Goal: Information Seeking & Learning: Learn about a topic

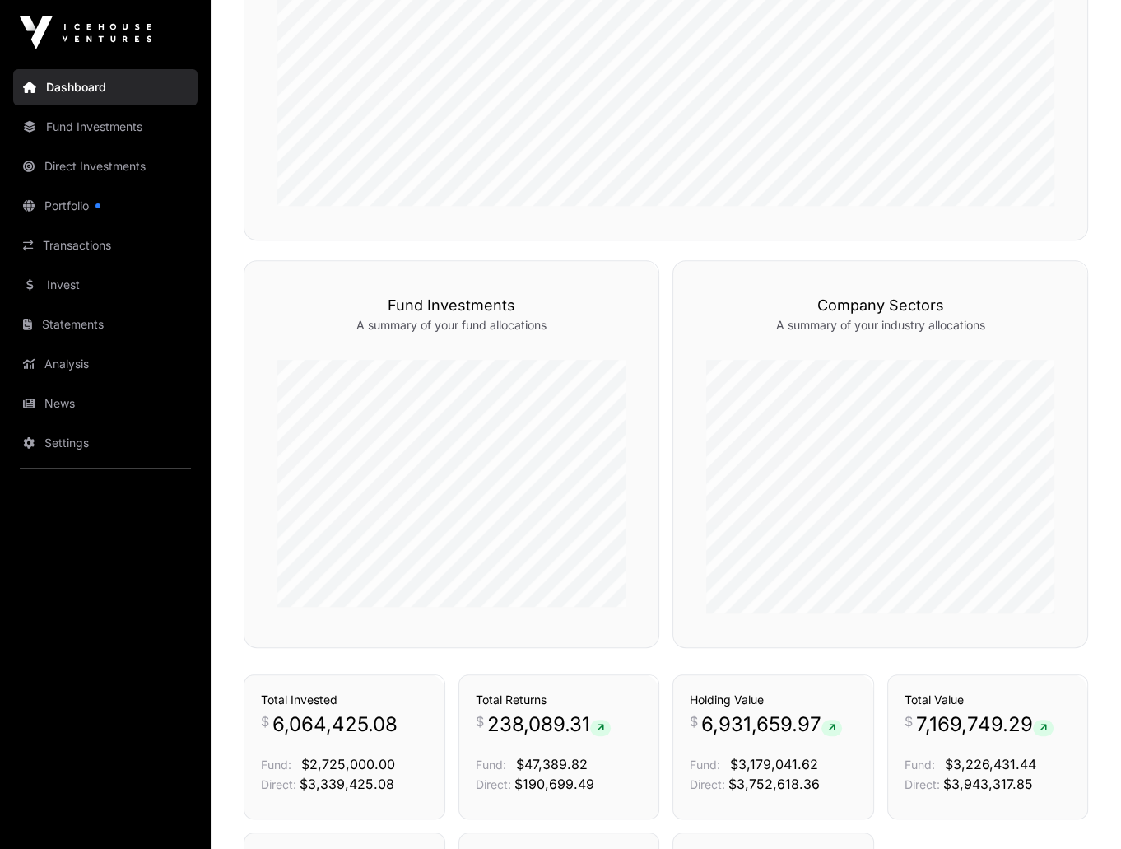
scroll to position [730, 0]
click at [94, 201] on link "Portfolio" at bounding box center [105, 206] width 184 height 36
click at [86, 202] on link "Portfolio" at bounding box center [105, 206] width 184 height 36
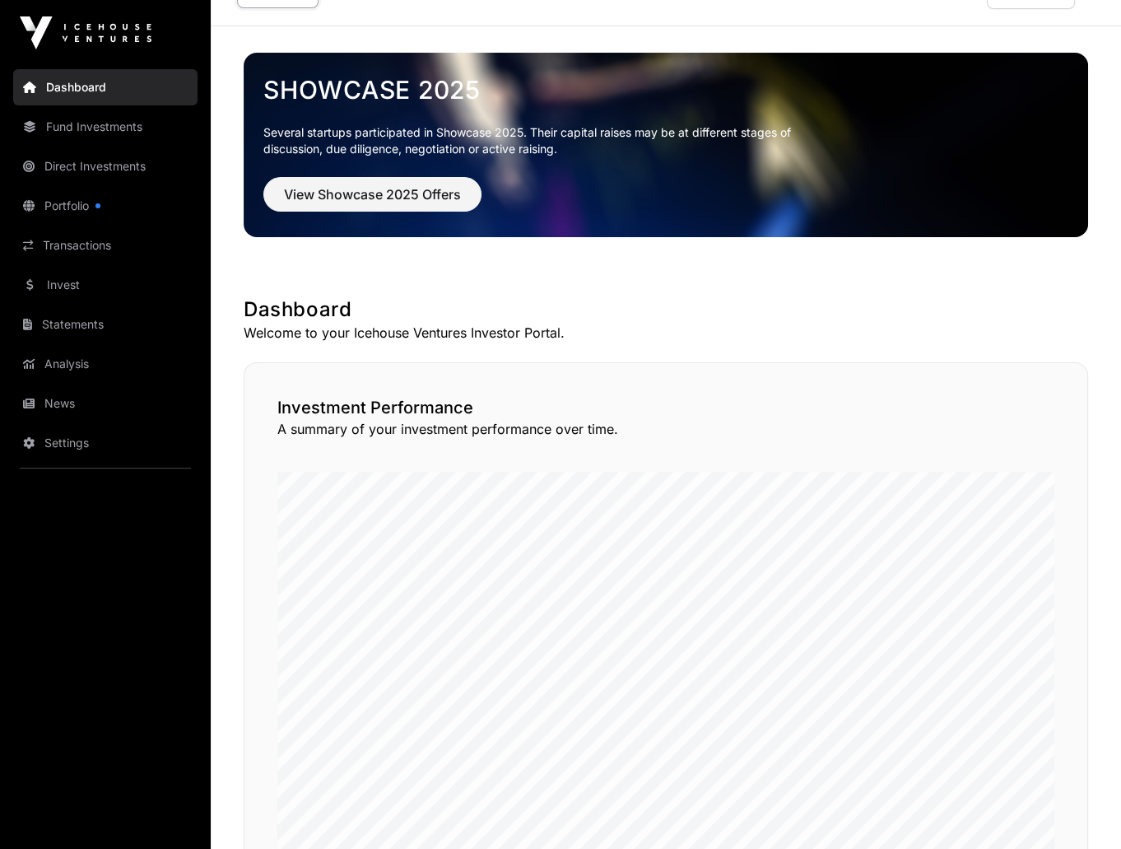
scroll to position [0, 0]
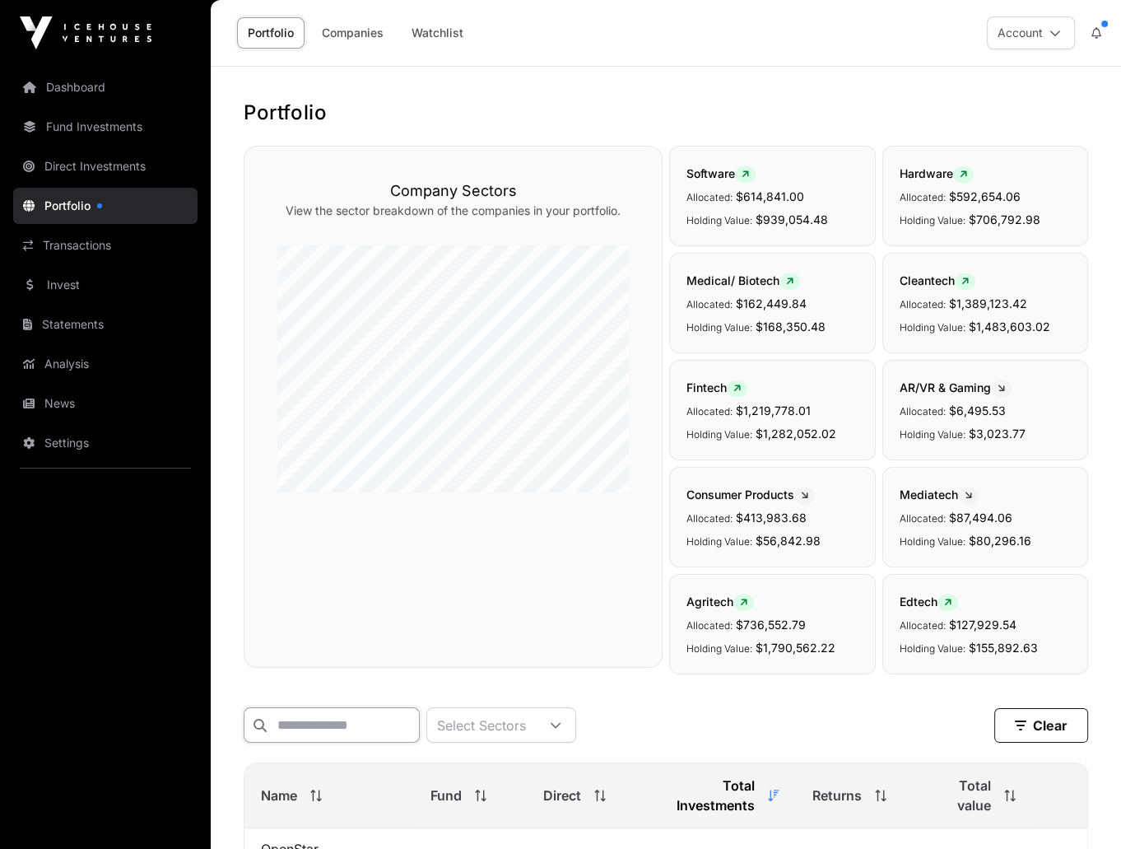
click at [327, 715] on input "text" at bounding box center [332, 724] width 176 height 35
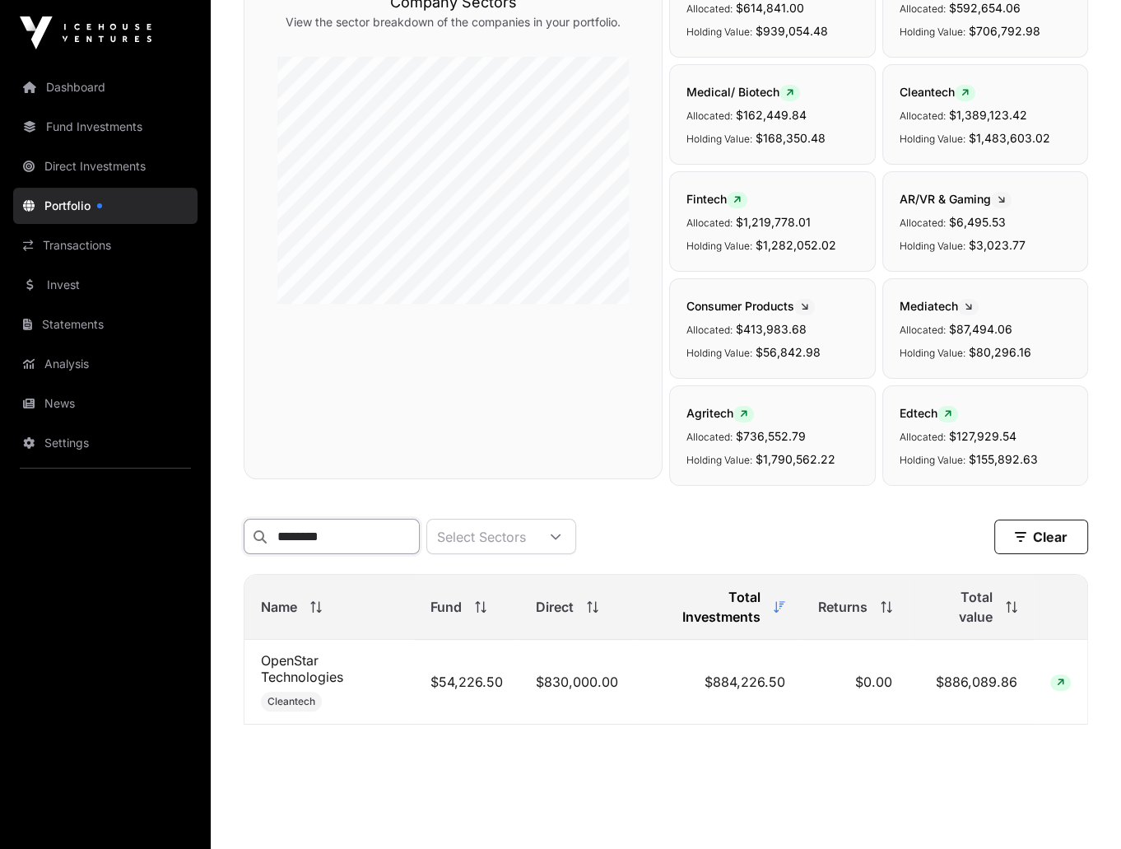
scroll to position [202, 0]
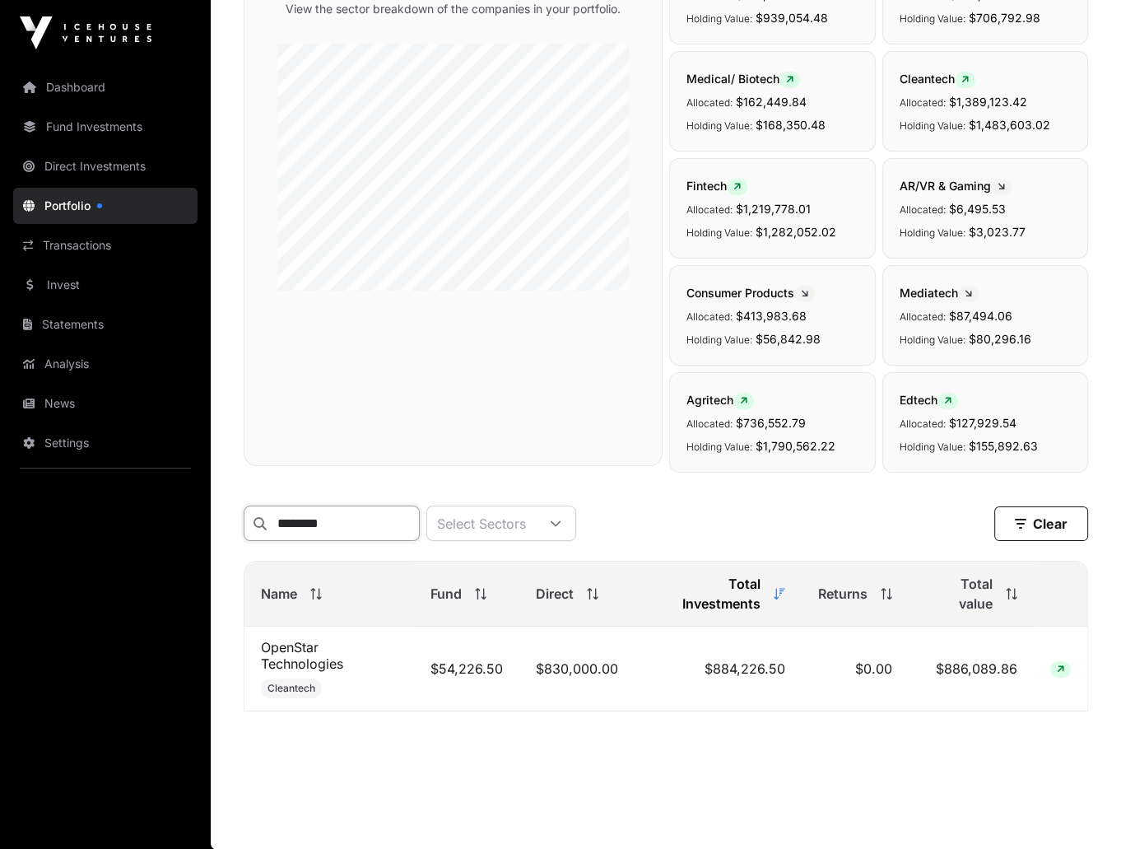
type input "********"
click at [312, 668] on link "OpenStar Technologies" at bounding box center [302, 655] width 82 height 33
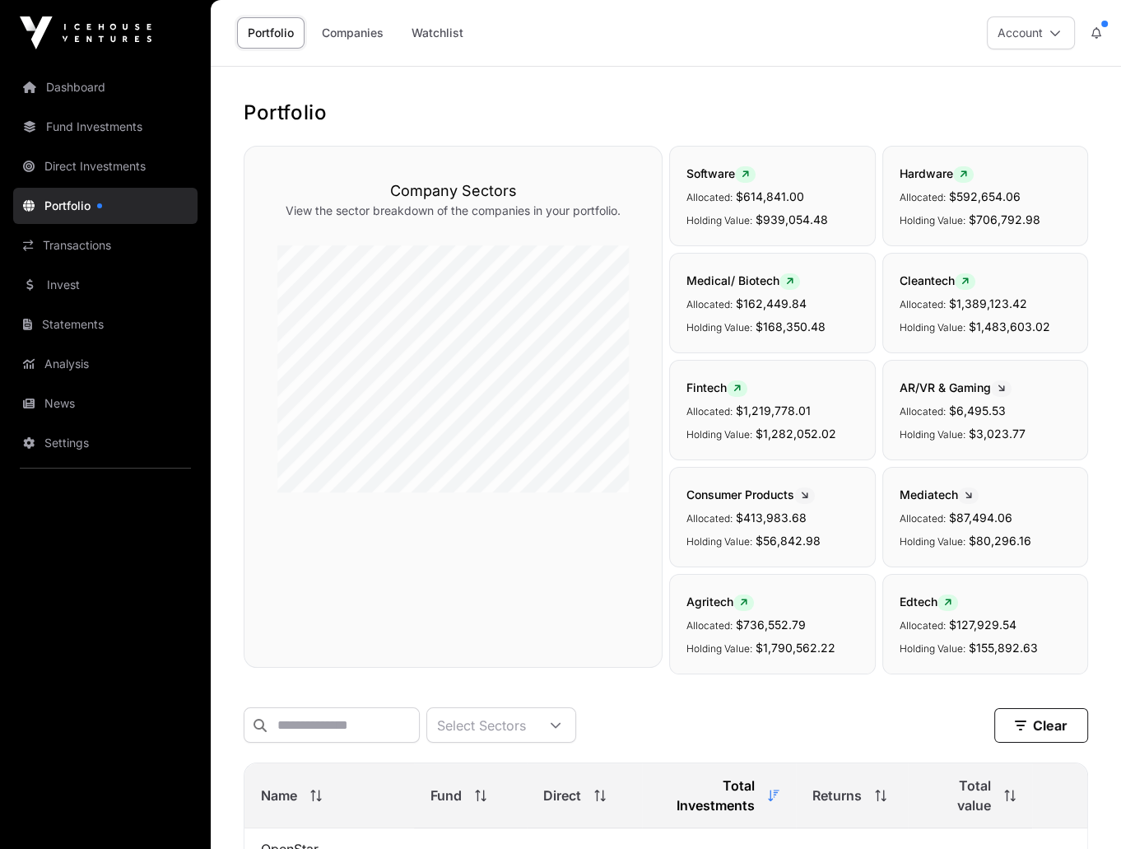
scroll to position [202, 0]
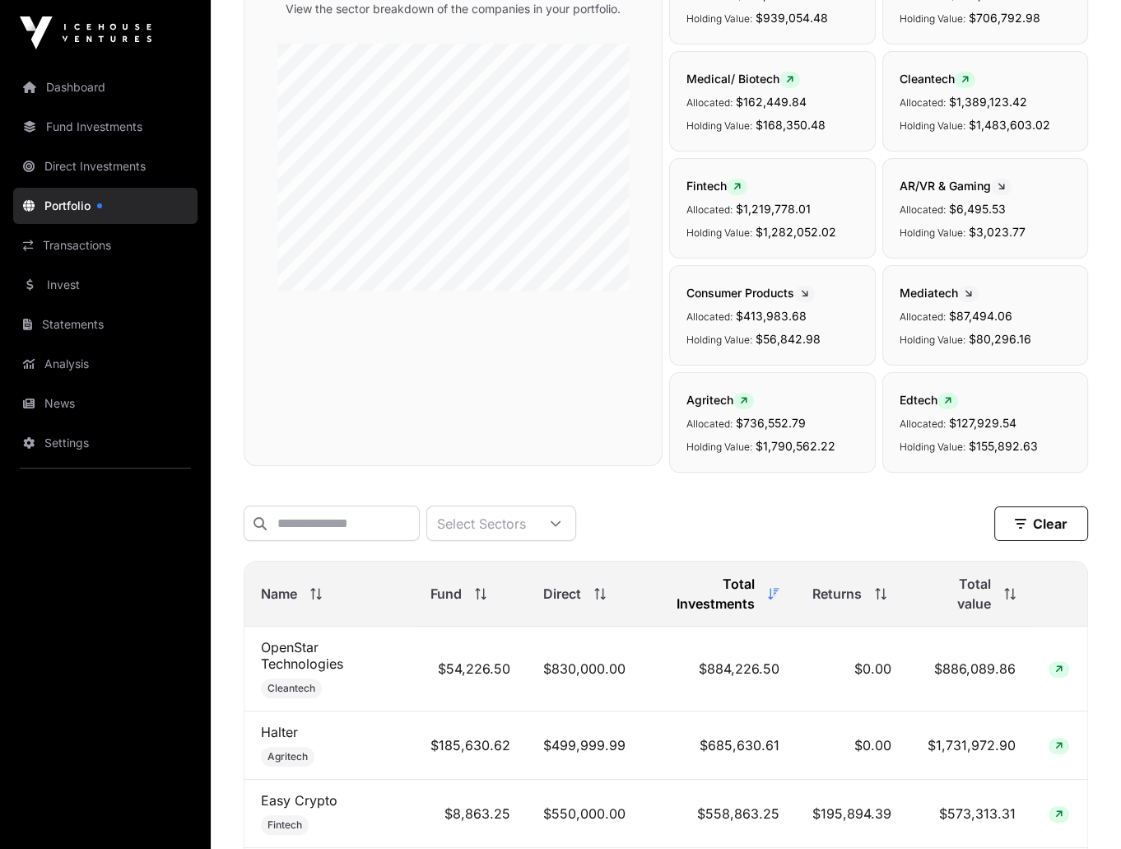
click at [127, 102] on link "Dashboard" at bounding box center [105, 87] width 184 height 36
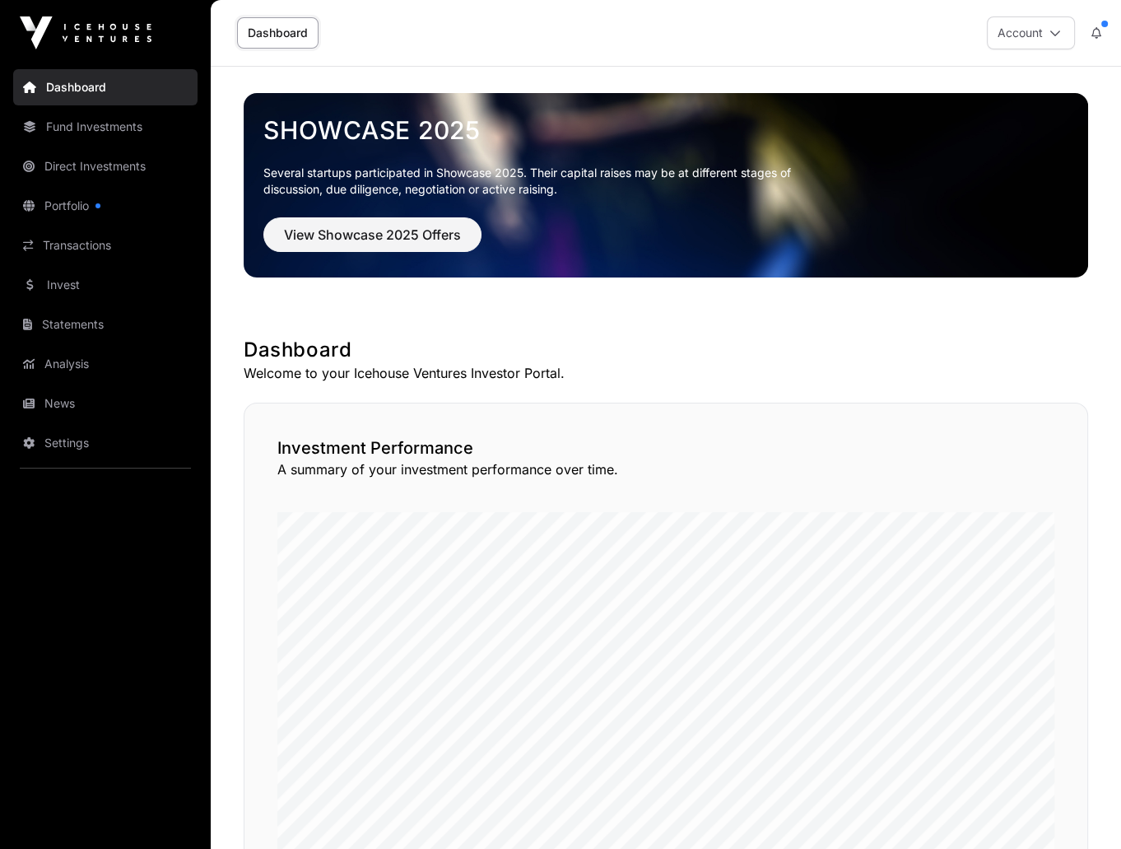
click at [100, 96] on link "Dashboard" at bounding box center [105, 87] width 184 height 36
click at [100, 357] on link "Analysis" at bounding box center [105, 364] width 184 height 36
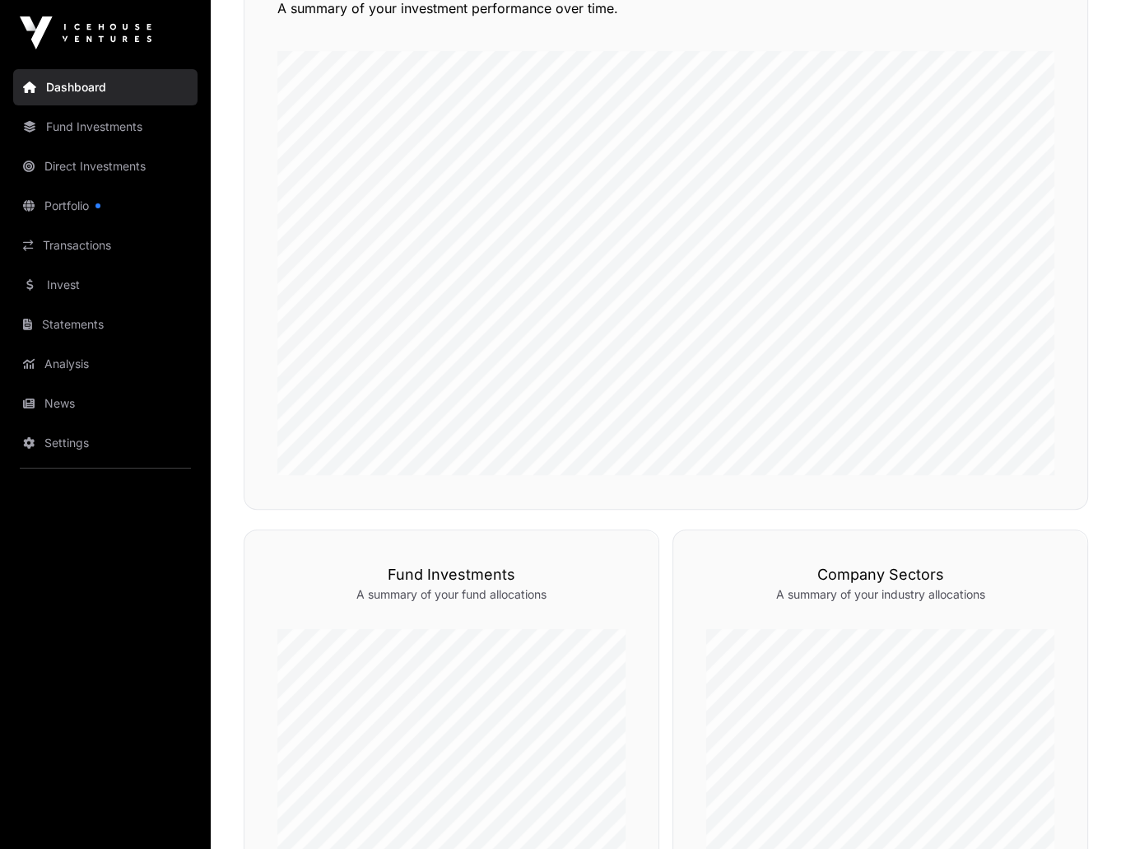
scroll to position [194, 0]
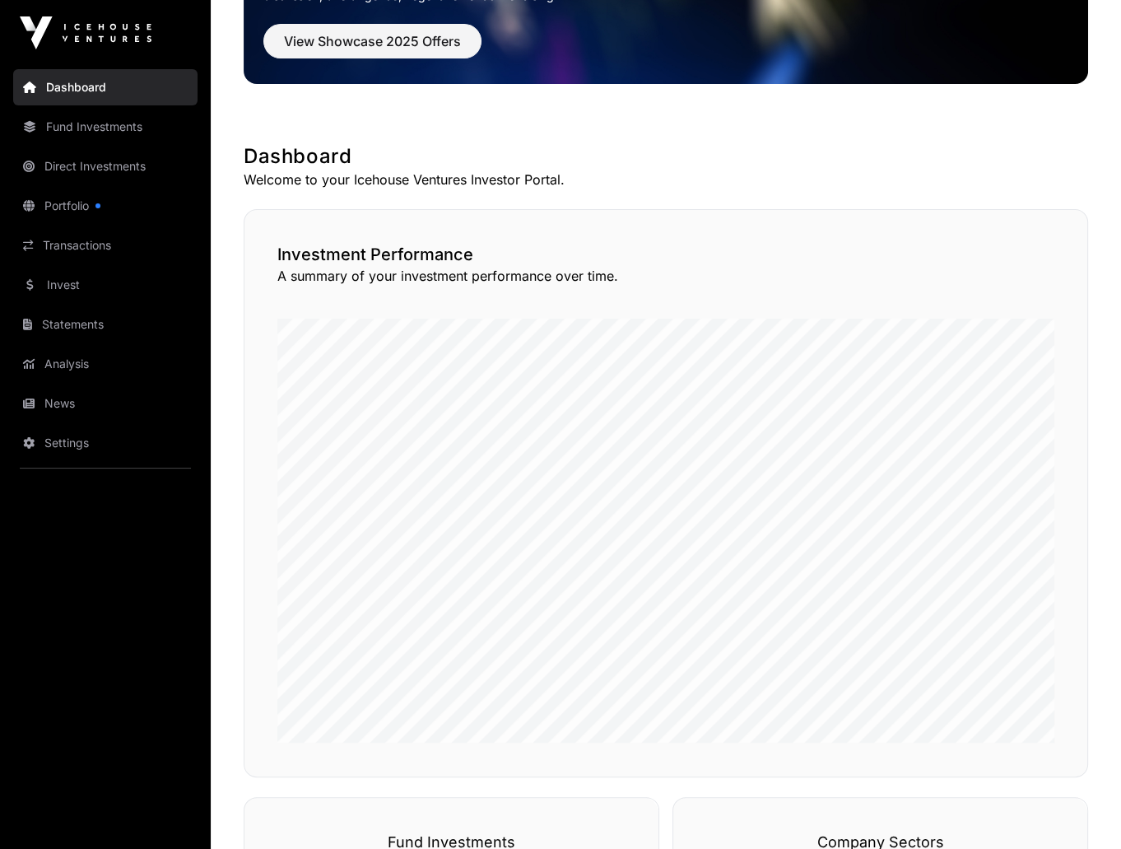
click at [75, 202] on link "Portfolio" at bounding box center [105, 206] width 184 height 36
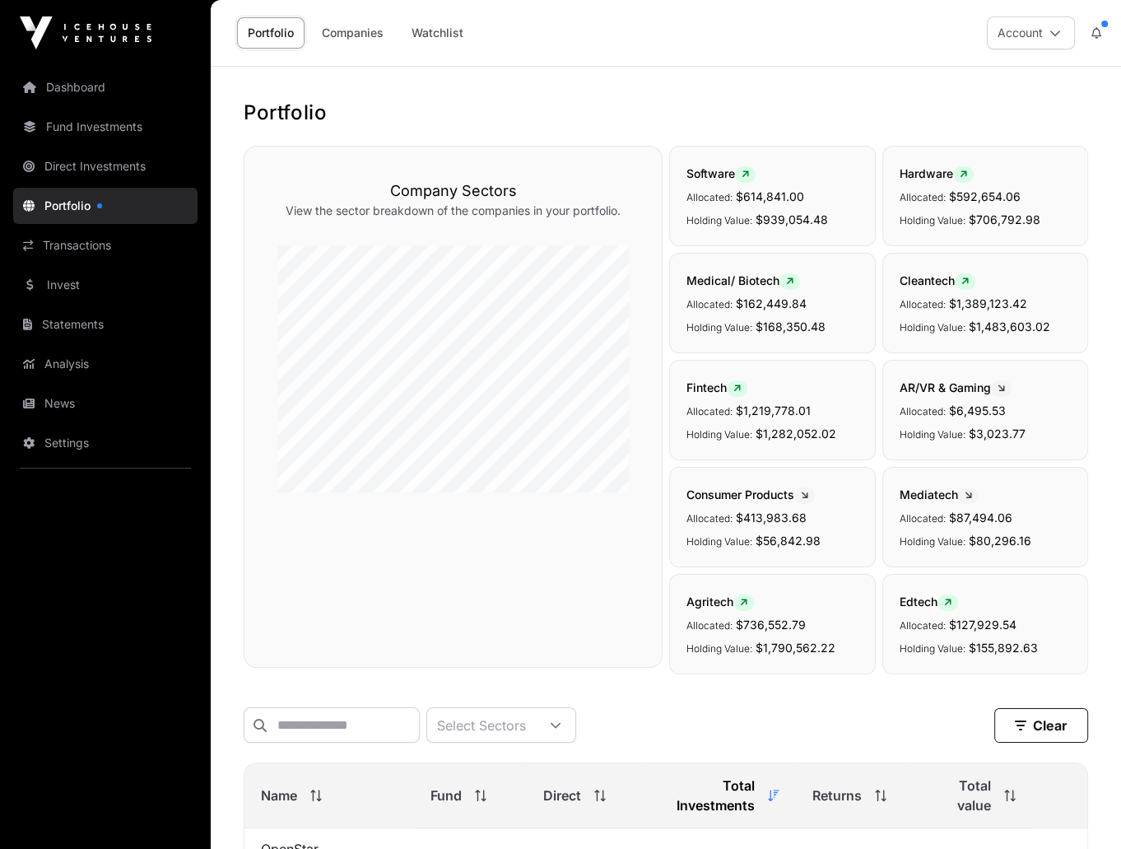
click at [107, 166] on link "Direct Investments" at bounding box center [105, 166] width 184 height 36
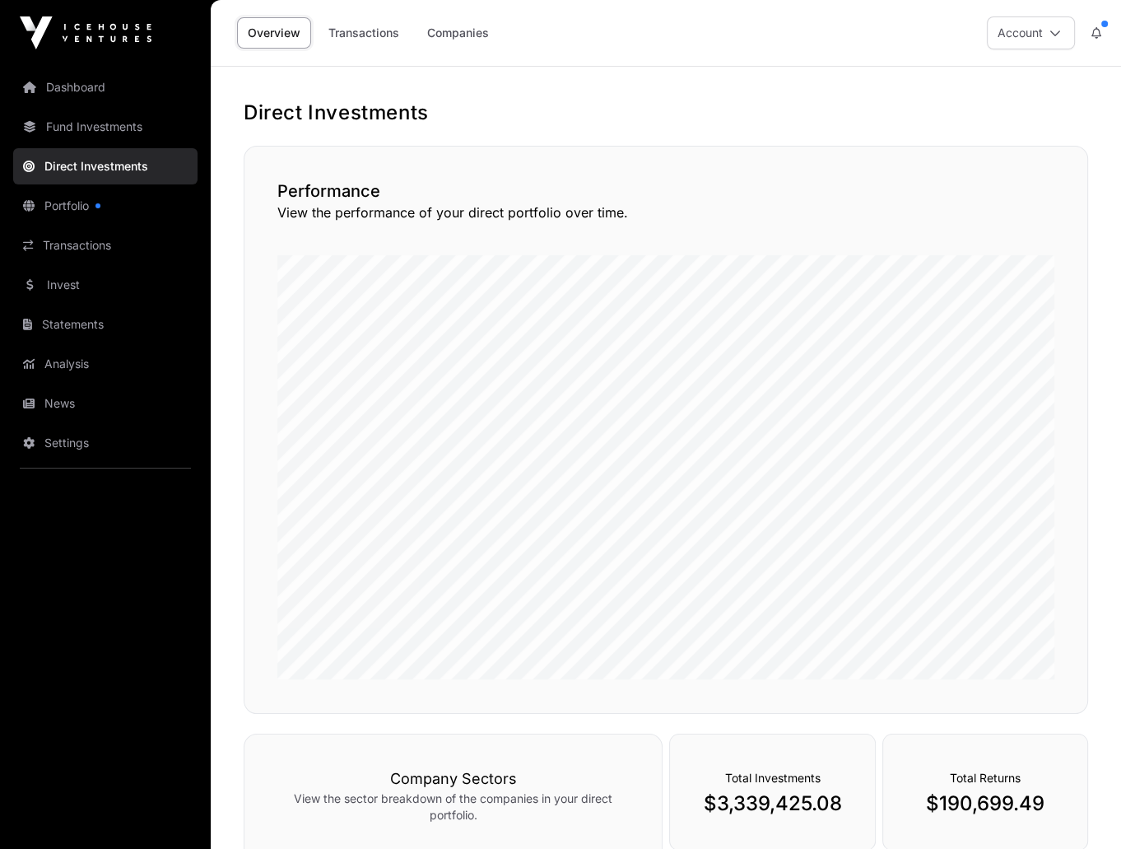
click at [123, 99] on link "Dashboard" at bounding box center [105, 87] width 184 height 36
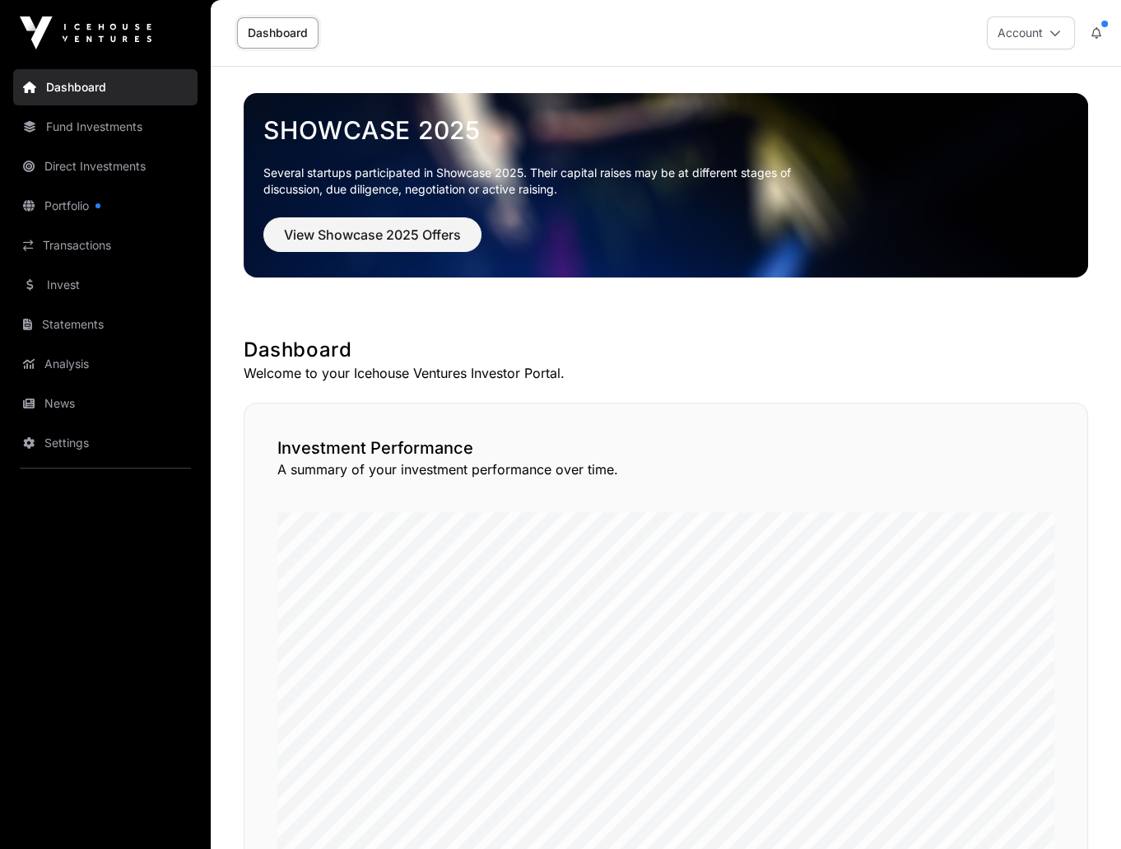
click at [121, 249] on link "Transactions" at bounding box center [105, 245] width 184 height 36
click at [83, 285] on link "Invest" at bounding box center [105, 285] width 184 height 36
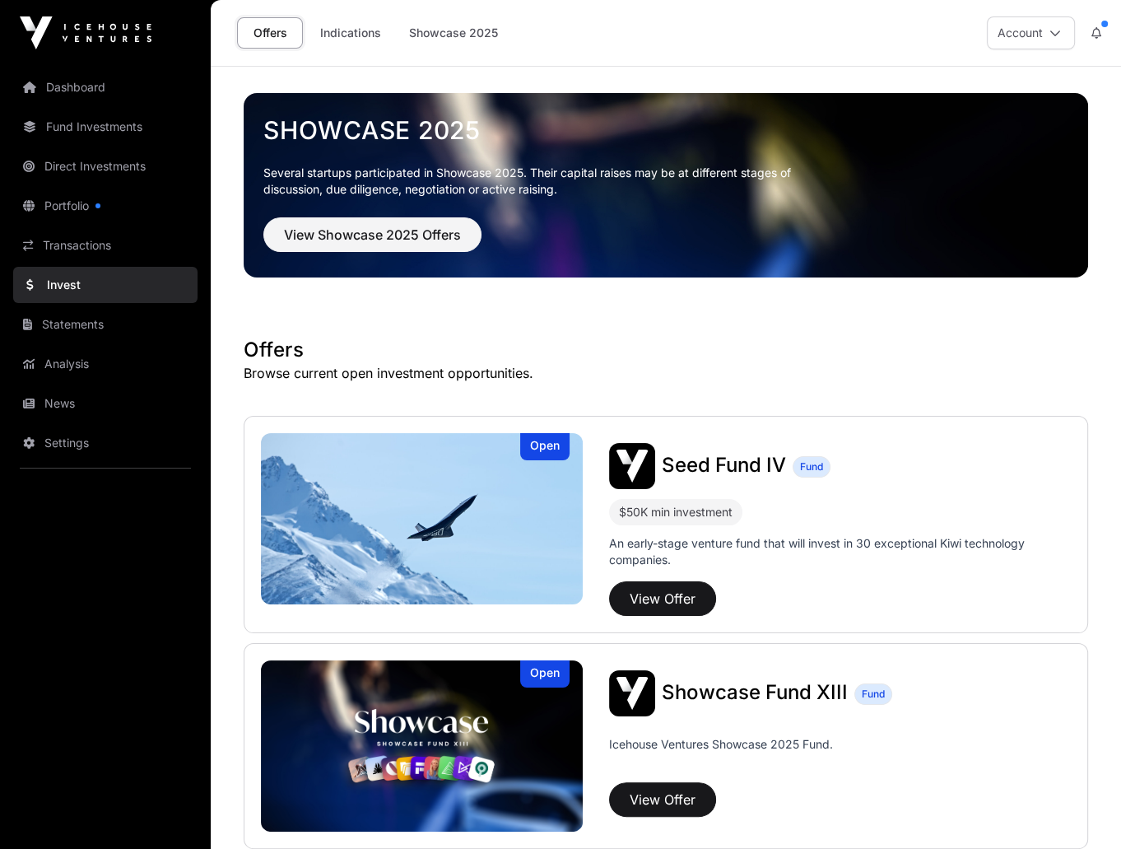
click at [352, 31] on link "Indications" at bounding box center [351, 32] width 82 height 31
click at [357, 30] on link "Indications" at bounding box center [351, 32] width 82 height 31
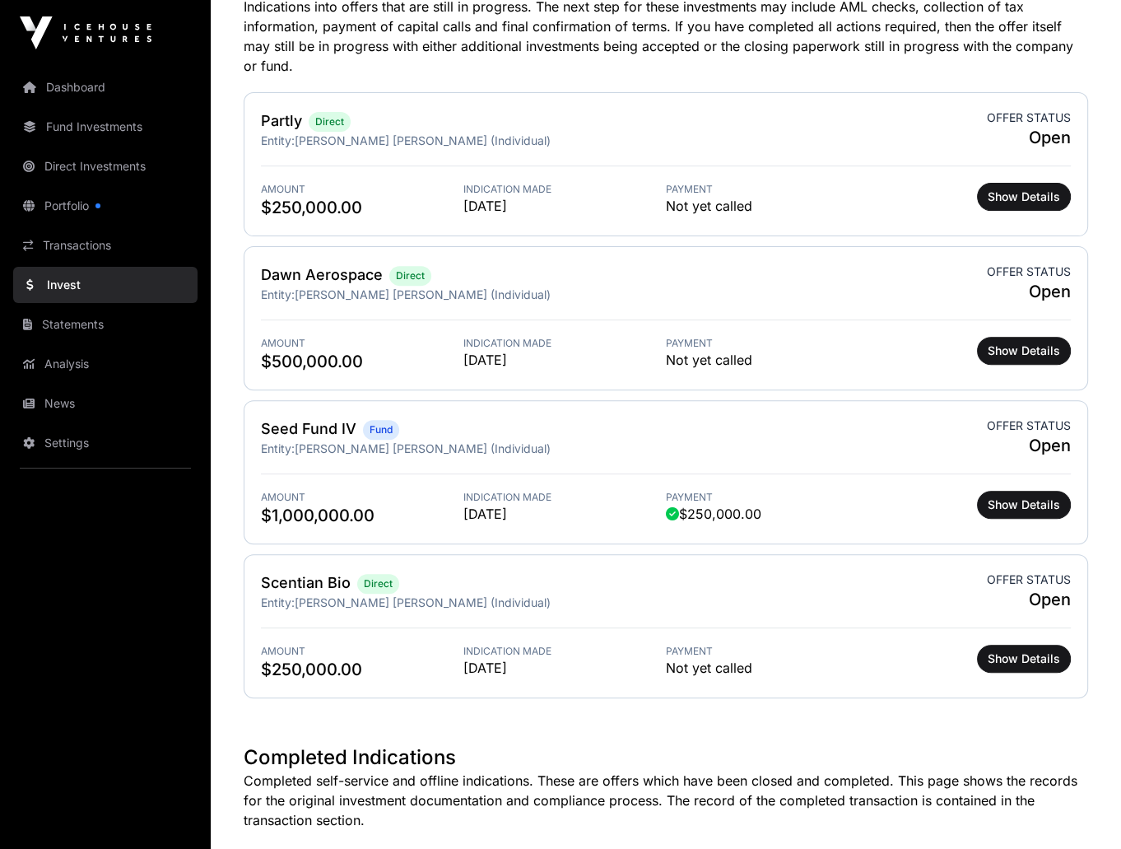
scroll to position [519, 0]
click at [72, 205] on link "Portfolio" at bounding box center [105, 206] width 184 height 36
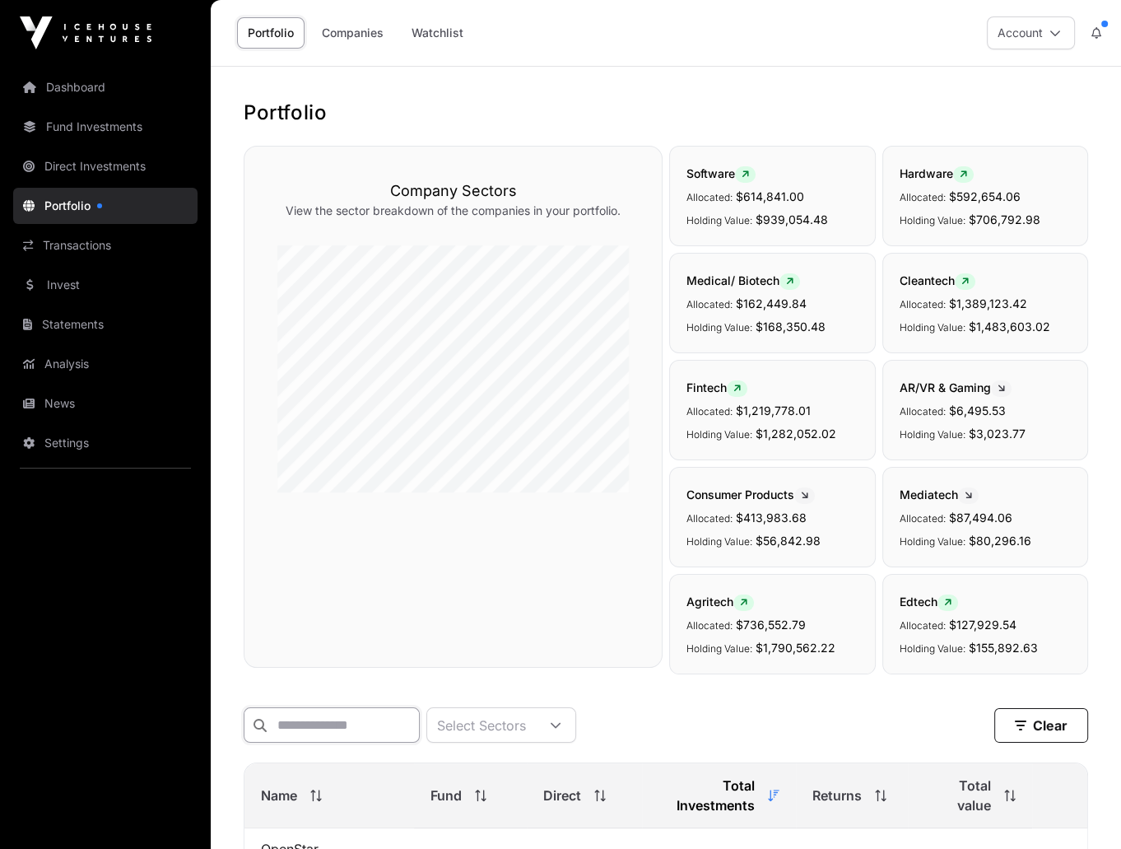
click at [342, 721] on input "text" at bounding box center [332, 724] width 176 height 35
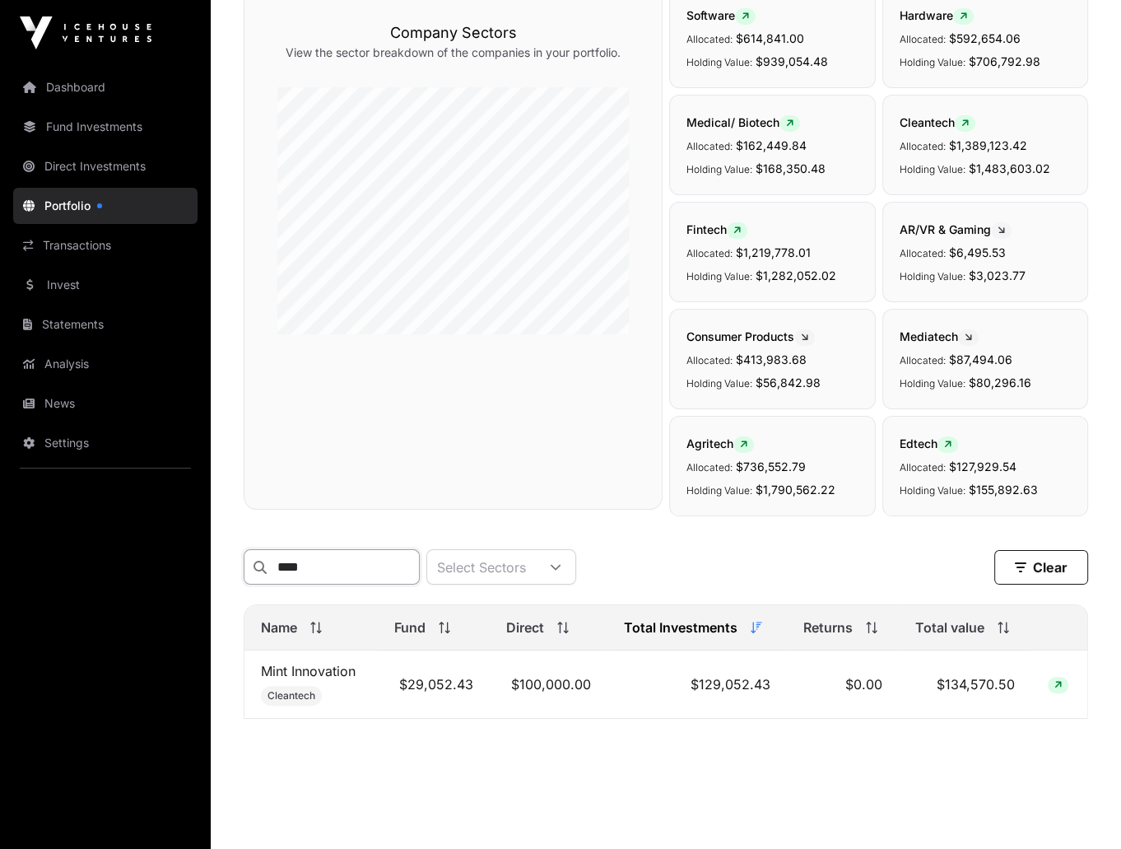
scroll to position [166, 0]
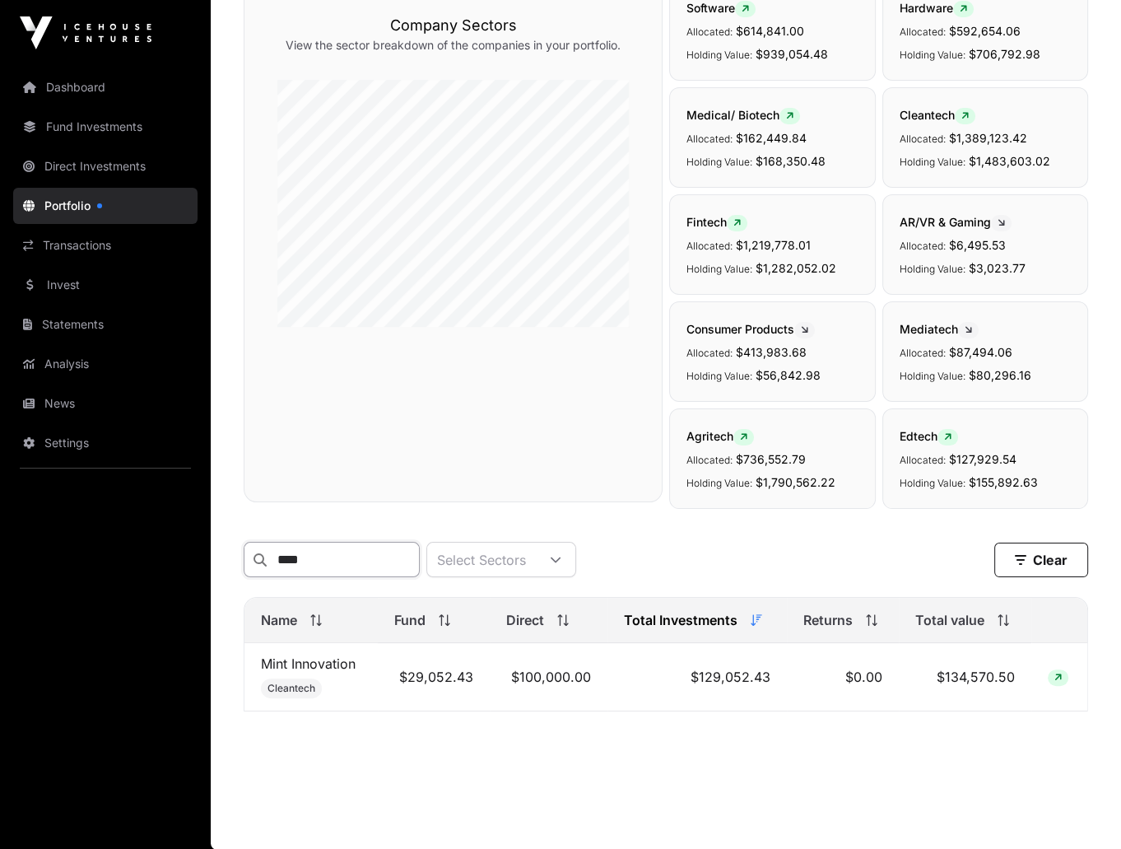
type input "****"
click at [324, 666] on link "Mint Innovation" at bounding box center [308, 663] width 95 height 16
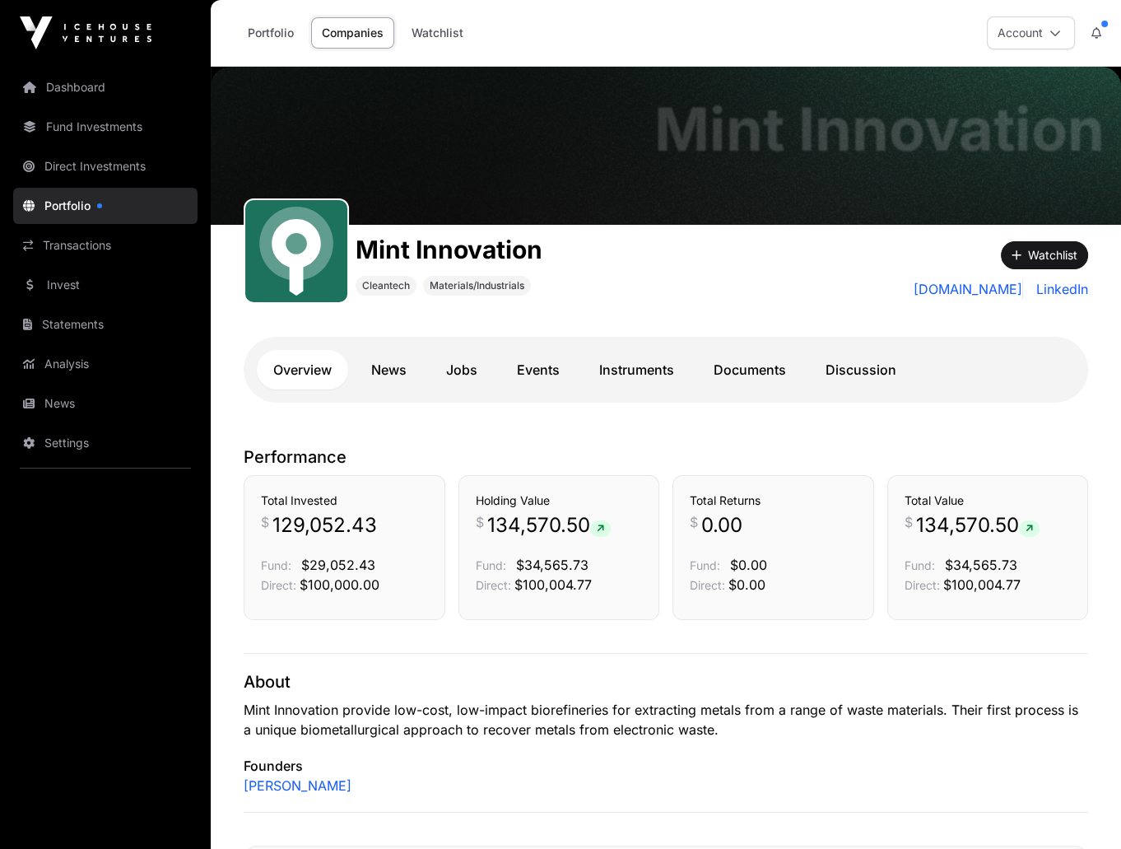
click at [636, 375] on link "Instruments" at bounding box center [637, 370] width 108 height 40
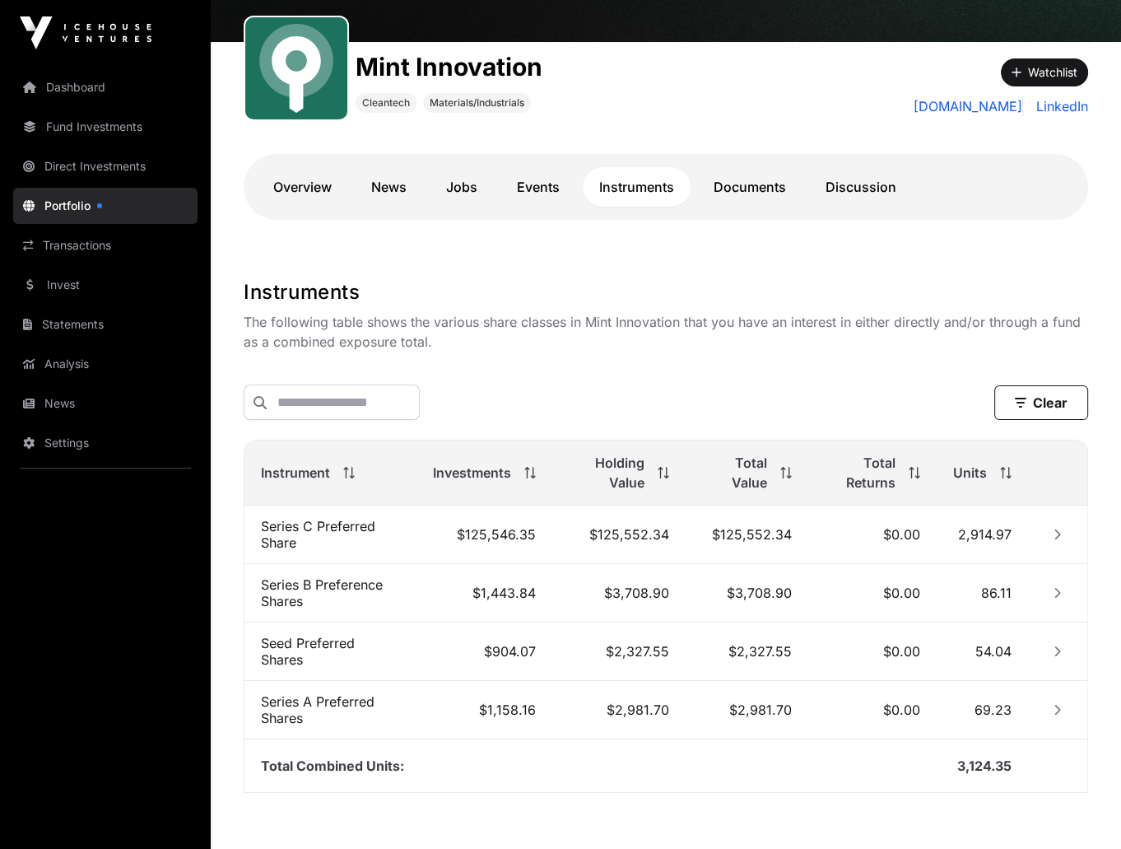
scroll to position [186, 0]
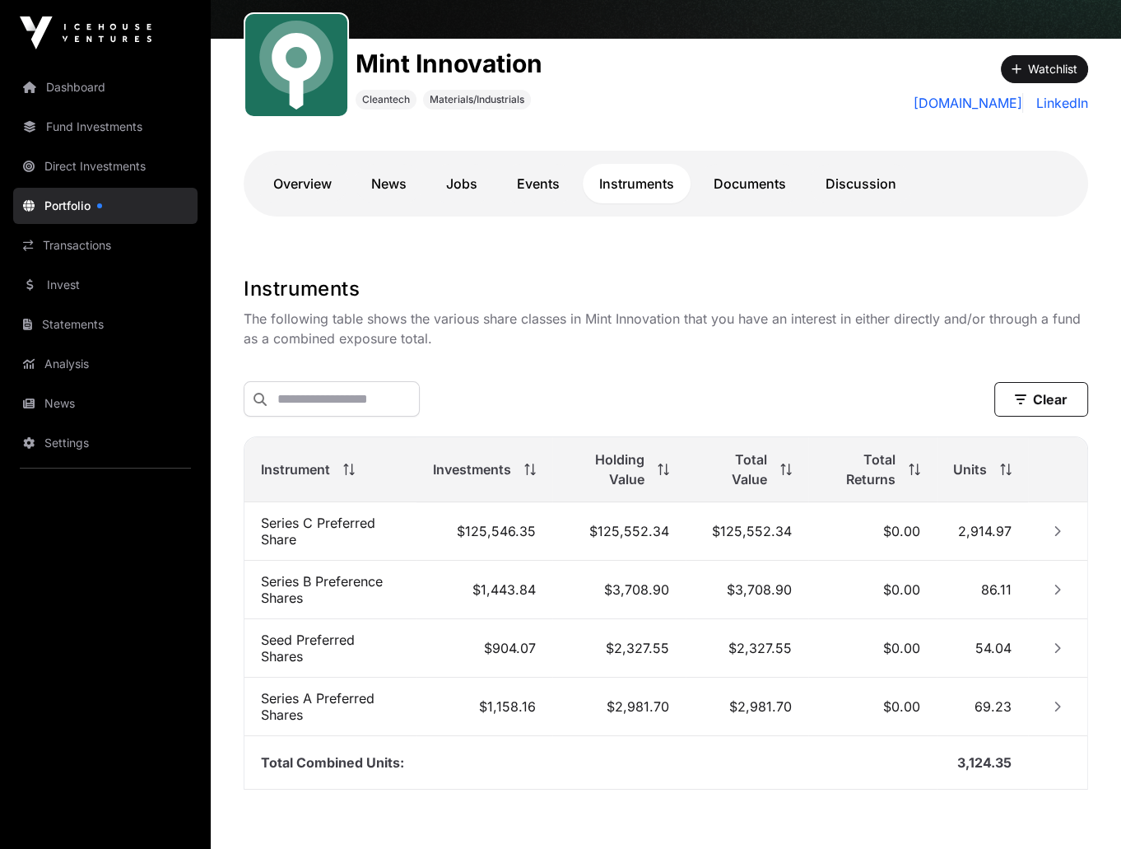
click at [721, 181] on link "Documents" at bounding box center [749, 184] width 105 height 40
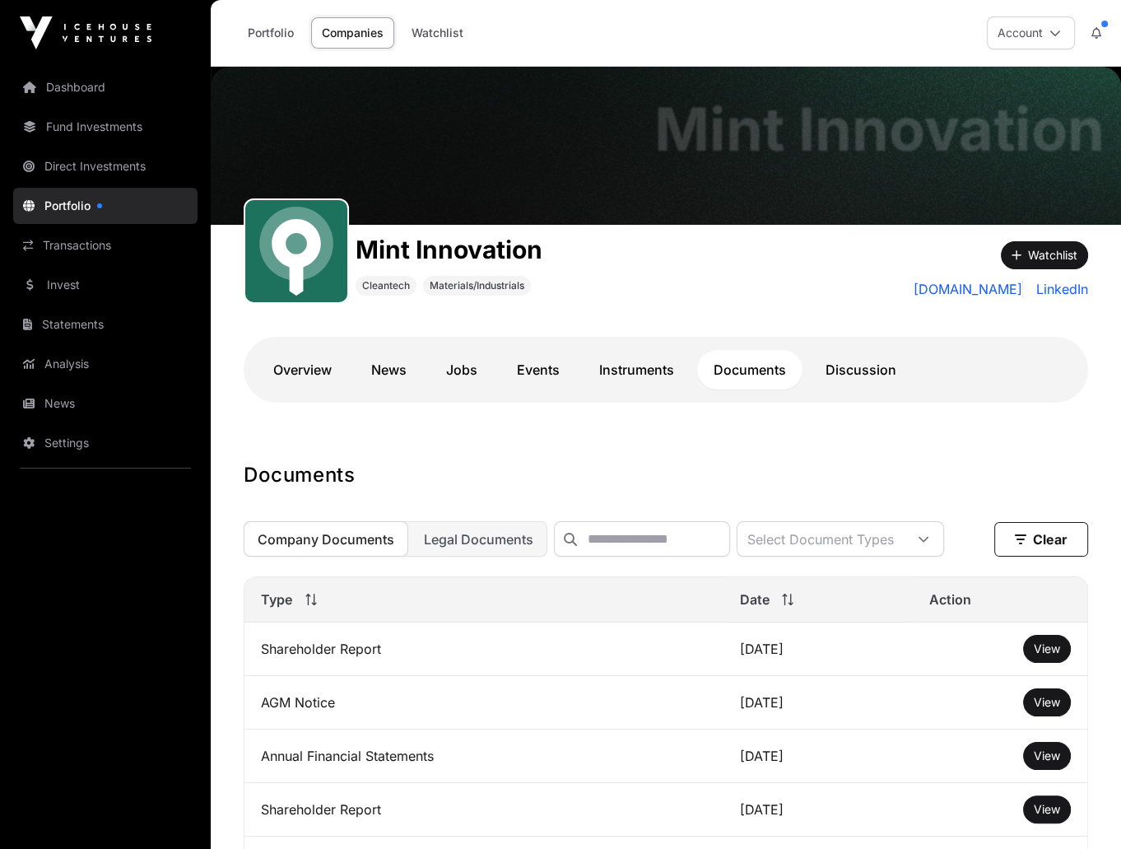
click at [491, 539] on span "Legal Documents" at bounding box center [479, 539] width 110 height 16
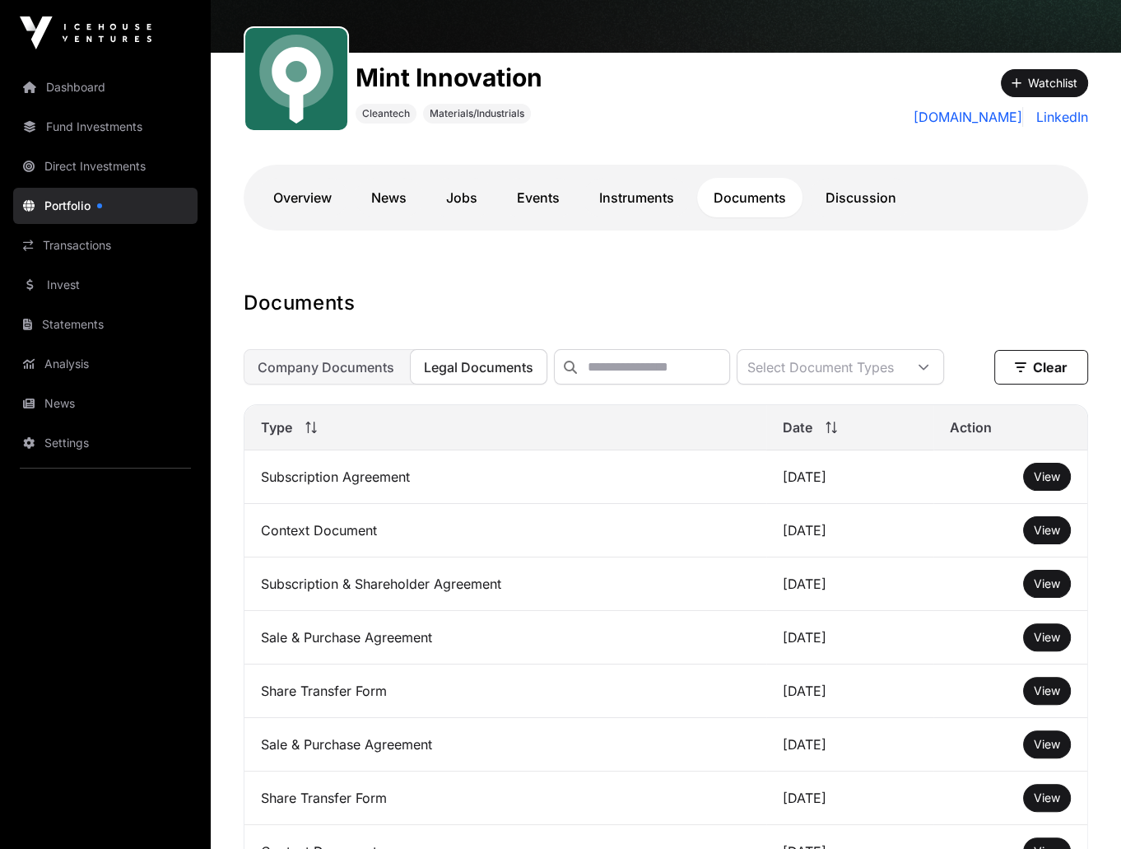
scroll to position [180, 0]
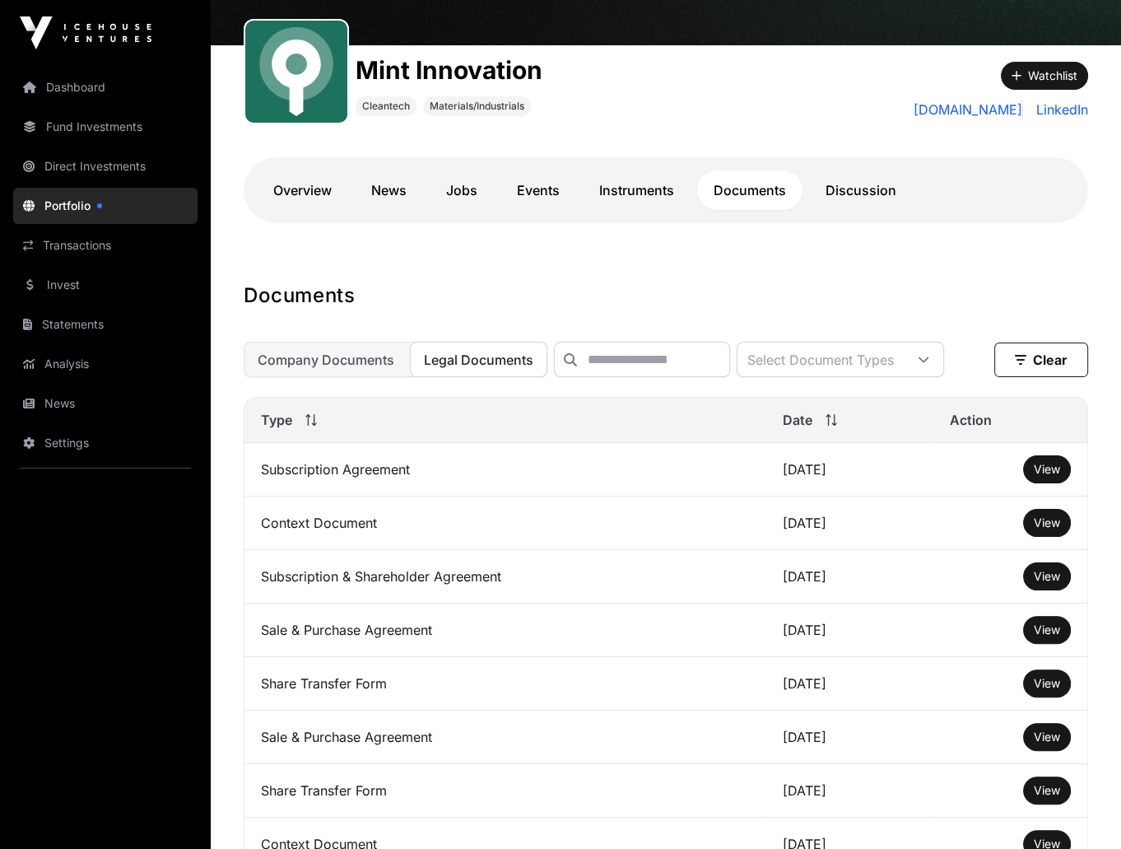
click at [1034, 473] on span "View" at bounding box center [1047, 469] width 26 height 14
click at [1041, 569] on link "View" at bounding box center [1047, 576] width 26 height 16
